Goal: Check status

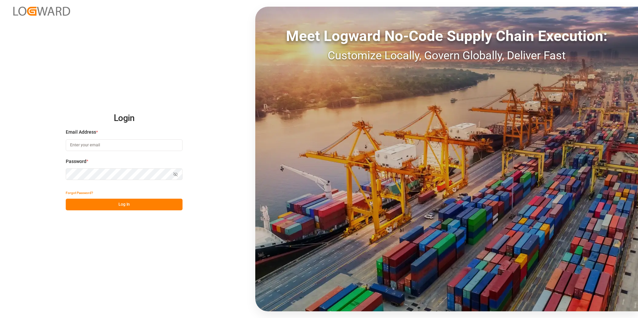
type input "[PERSON_NAME][EMAIL_ADDRESS][DOMAIN_NAME]"
click at [86, 204] on button "Log In" at bounding box center [124, 205] width 117 height 12
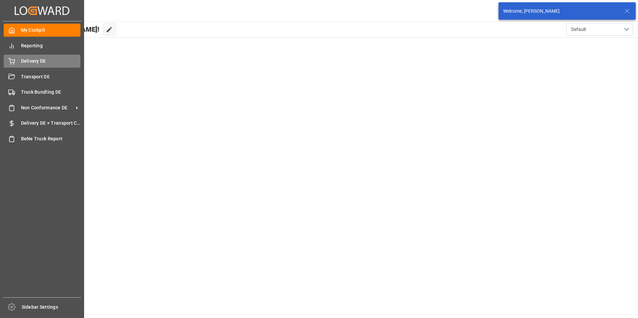
click at [18, 58] on div "Delivery DE Delivery DE" at bounding box center [42, 61] width 77 height 13
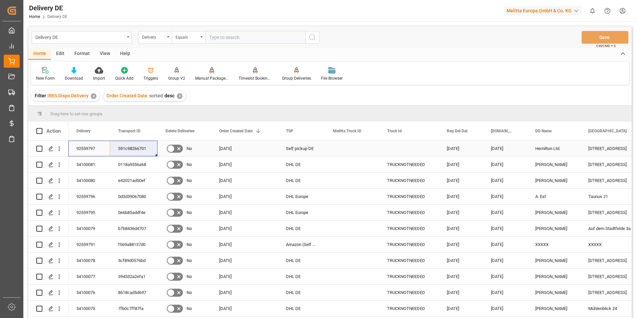
drag, startPoint x: 88, startPoint y: 155, endPoint x: 123, endPoint y: 153, distance: 34.8
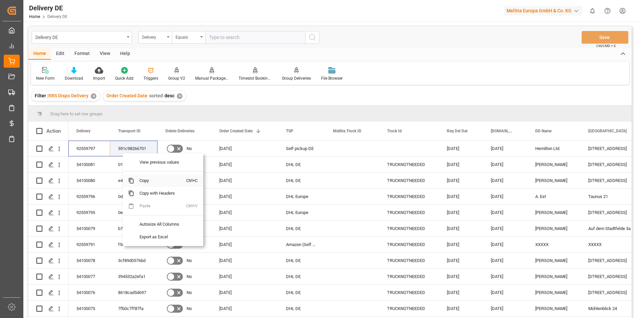
click at [147, 183] on span "Copy" at bounding box center [160, 181] width 52 height 13
